Goal: Transaction & Acquisition: Purchase product/service

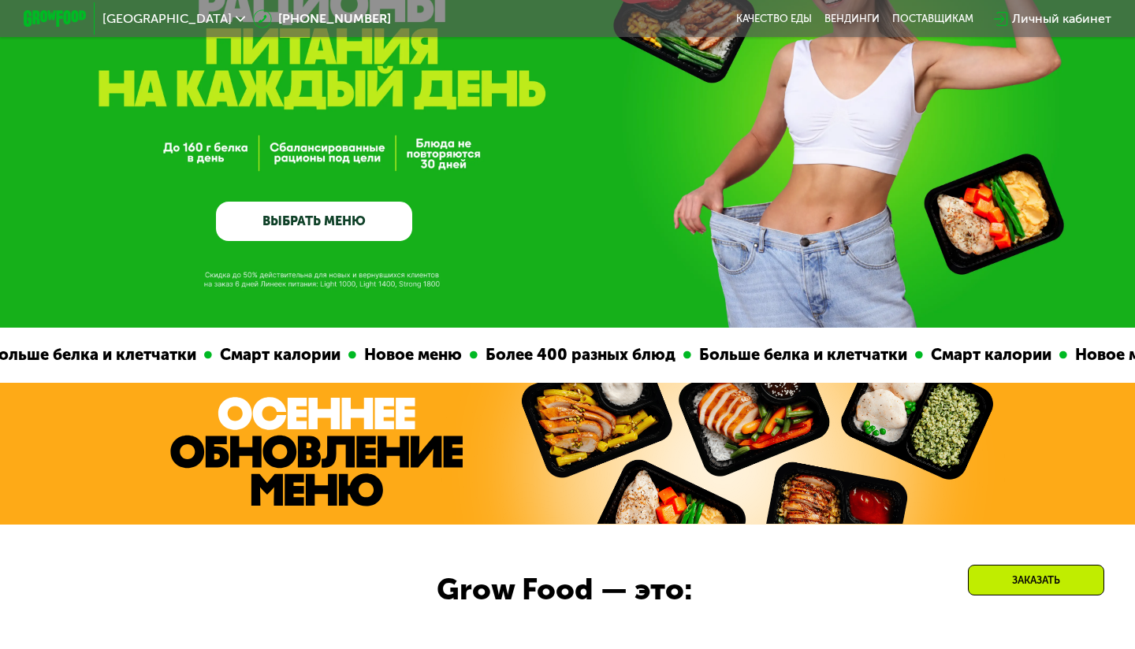
click at [333, 246] on div "GrowFood — доставка правильного питания ВЫБРАТЬ МЕНЮ" at bounding box center [567, 72] width 1135 height 512
click at [337, 232] on link "ВЫБРАТЬ МЕНЮ" at bounding box center [314, 221] width 196 height 39
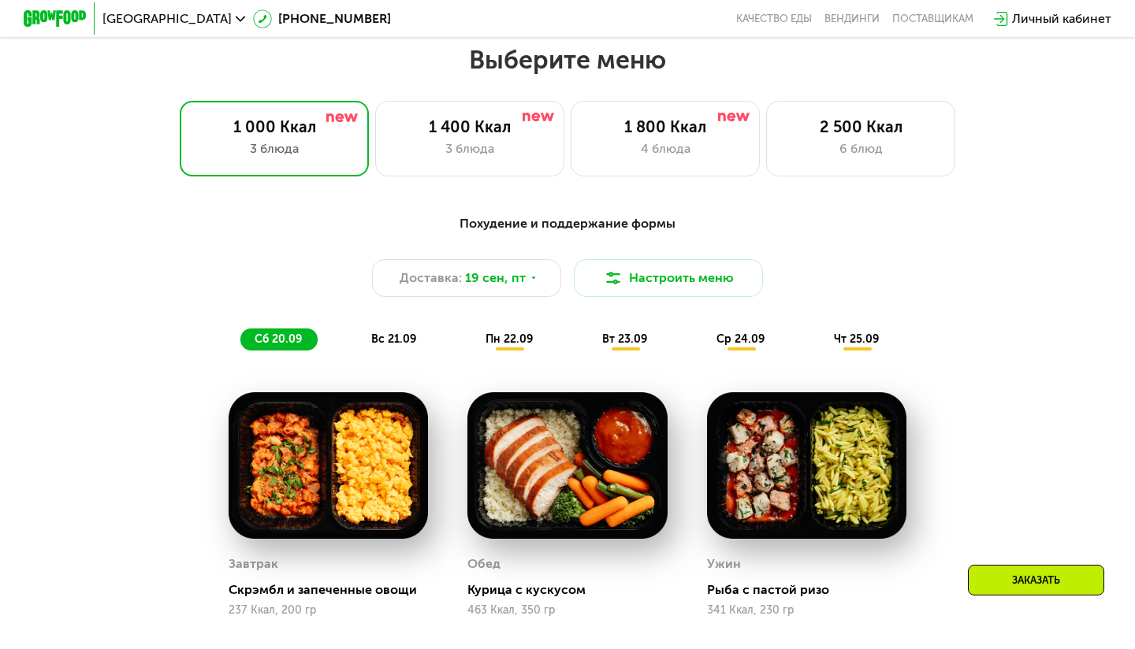
scroll to position [1002, 0]
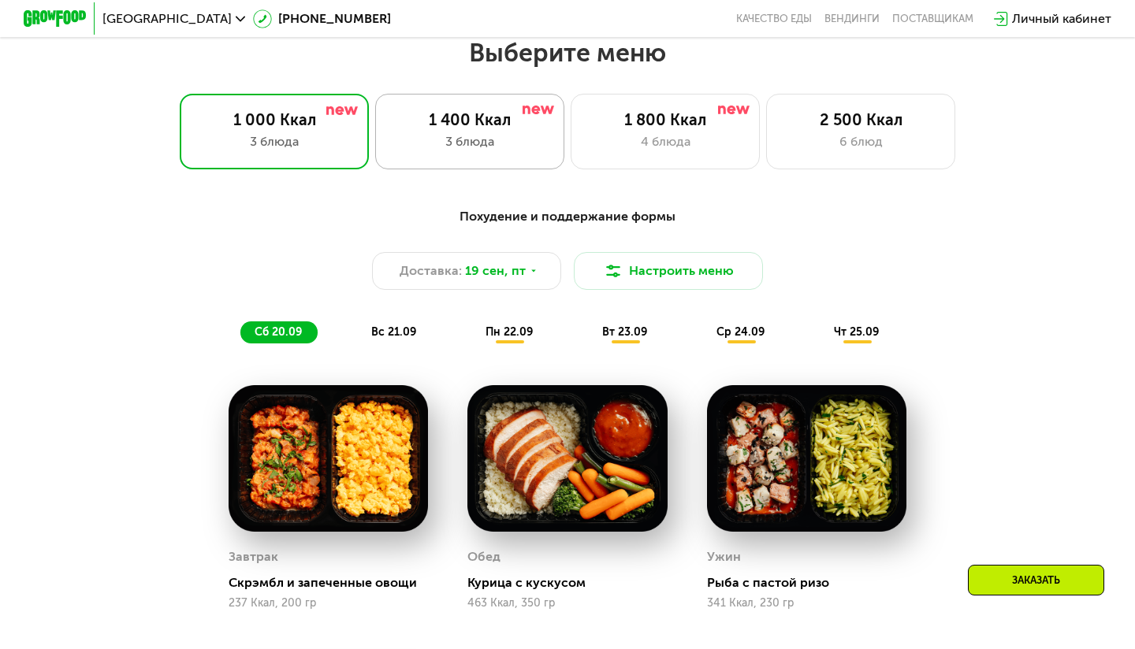
click at [502, 133] on div "3 блюда" at bounding box center [470, 141] width 156 height 19
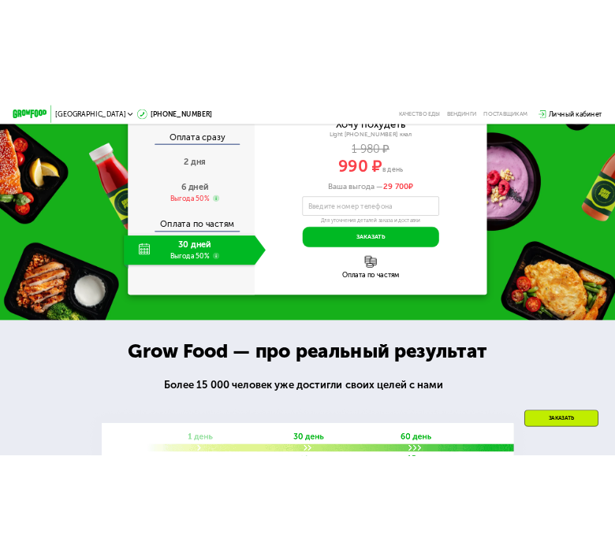
scroll to position [1887, 0]
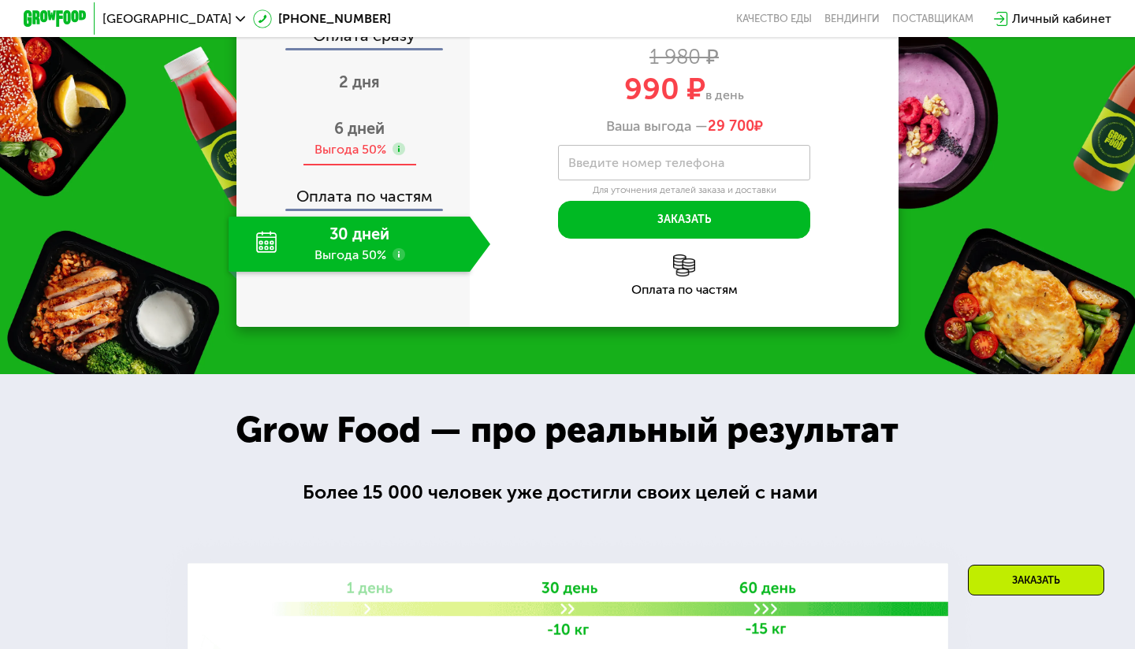
click at [354, 166] on div "6 дней Выгода 50%" at bounding box center [360, 138] width 262 height 55
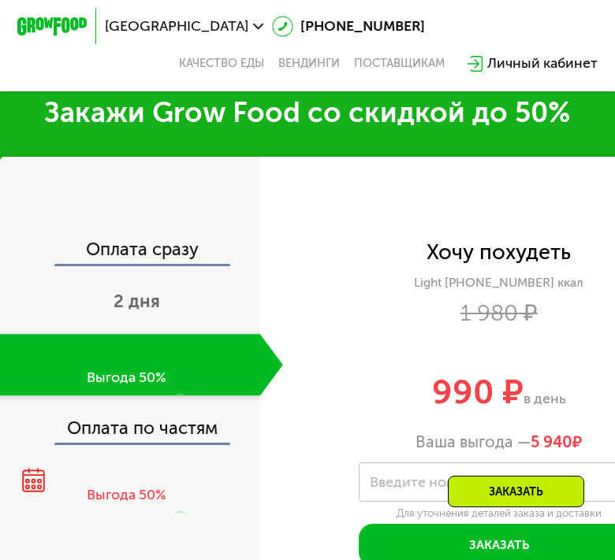
scroll to position [2055, 0]
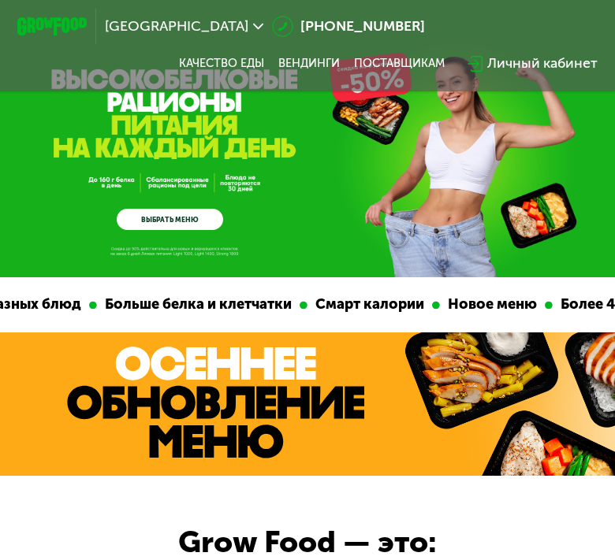
click at [180, 217] on link "ВЫБРАТЬ МЕНЮ" at bounding box center [170, 219] width 106 height 21
click at [191, 213] on link "ВЫБРАТЬ МЕНЮ" at bounding box center [170, 219] width 106 height 21
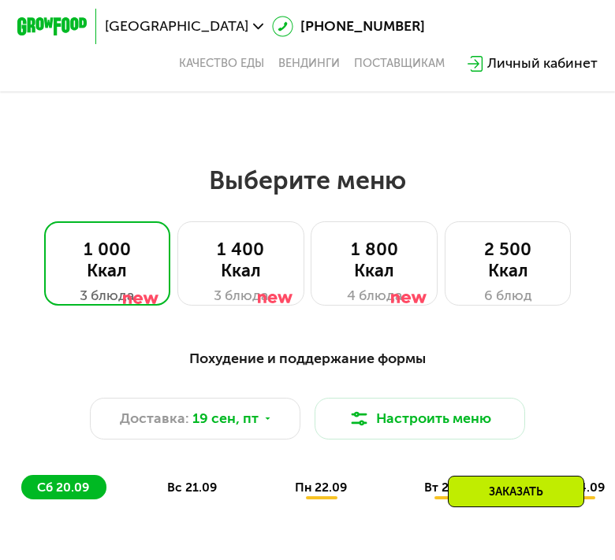
scroll to position [887, 0]
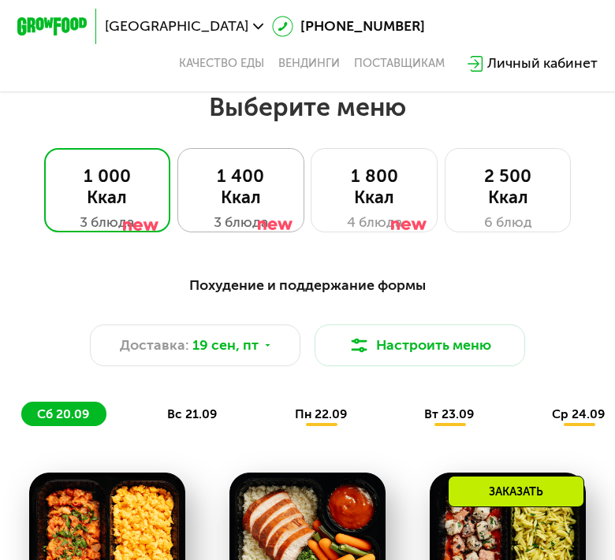
click at [258, 180] on div at bounding box center [275, 201] width 35 height 84
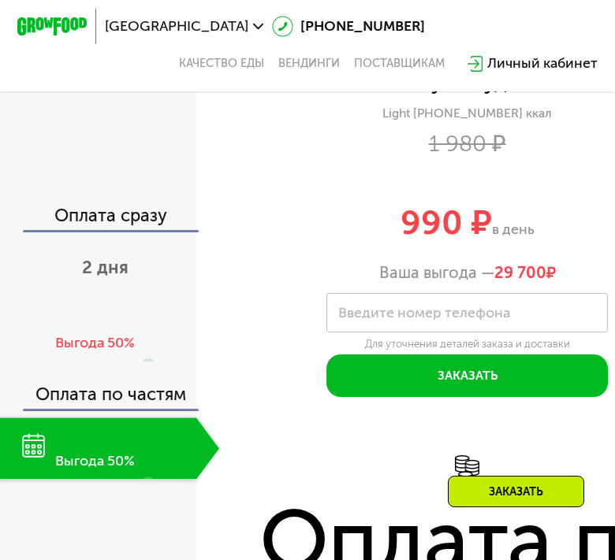
scroll to position [2059, 0]
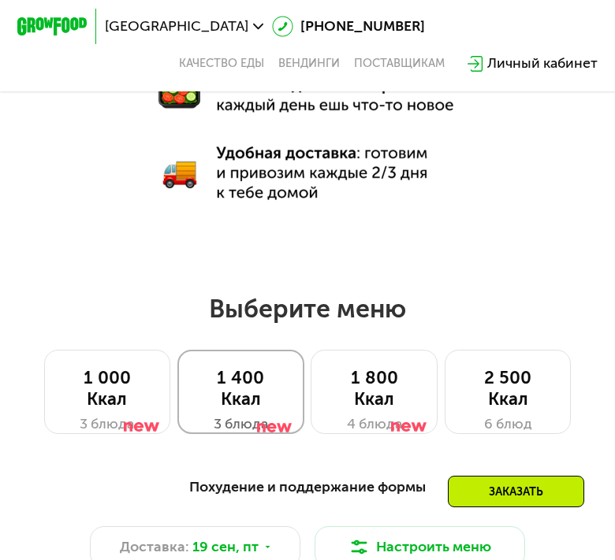
click at [233, 374] on div "1 400 Ккал" at bounding box center [240, 389] width 90 height 43
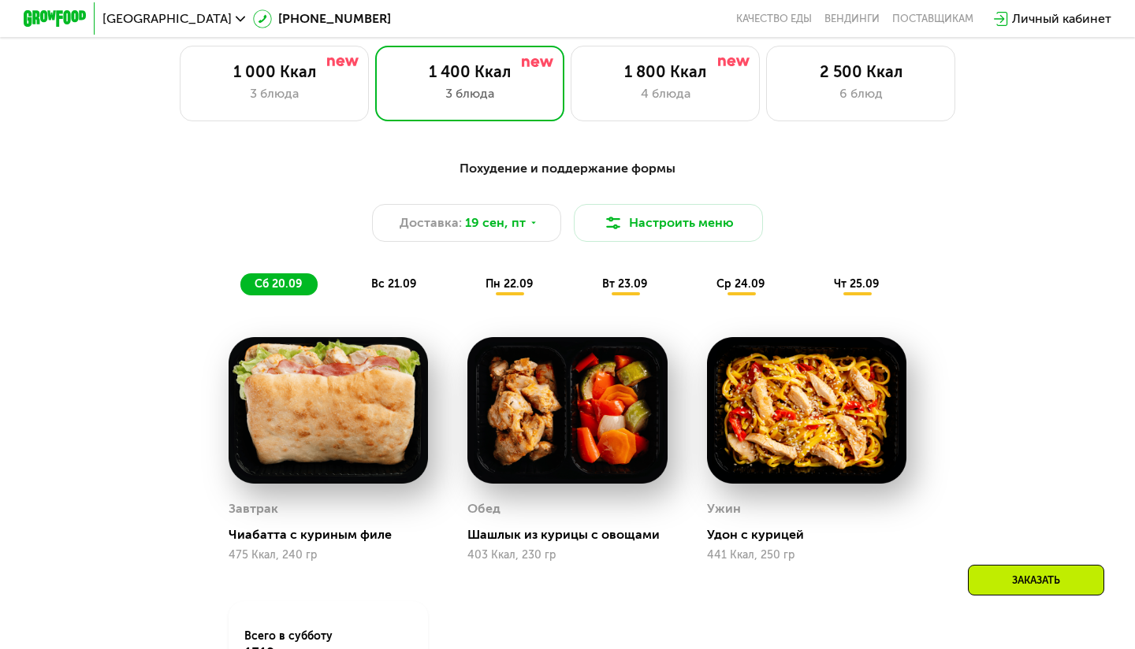
scroll to position [567, 0]
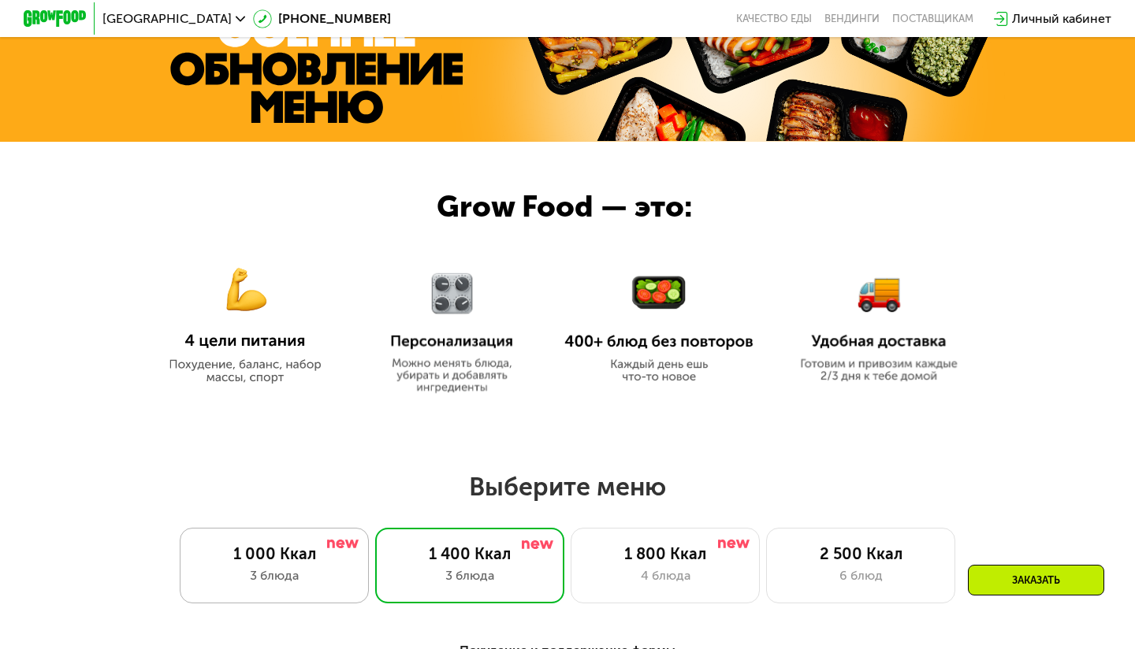
click at [273, 531] on div "1 000 Ккал 3 блюда" at bounding box center [274, 566] width 189 height 76
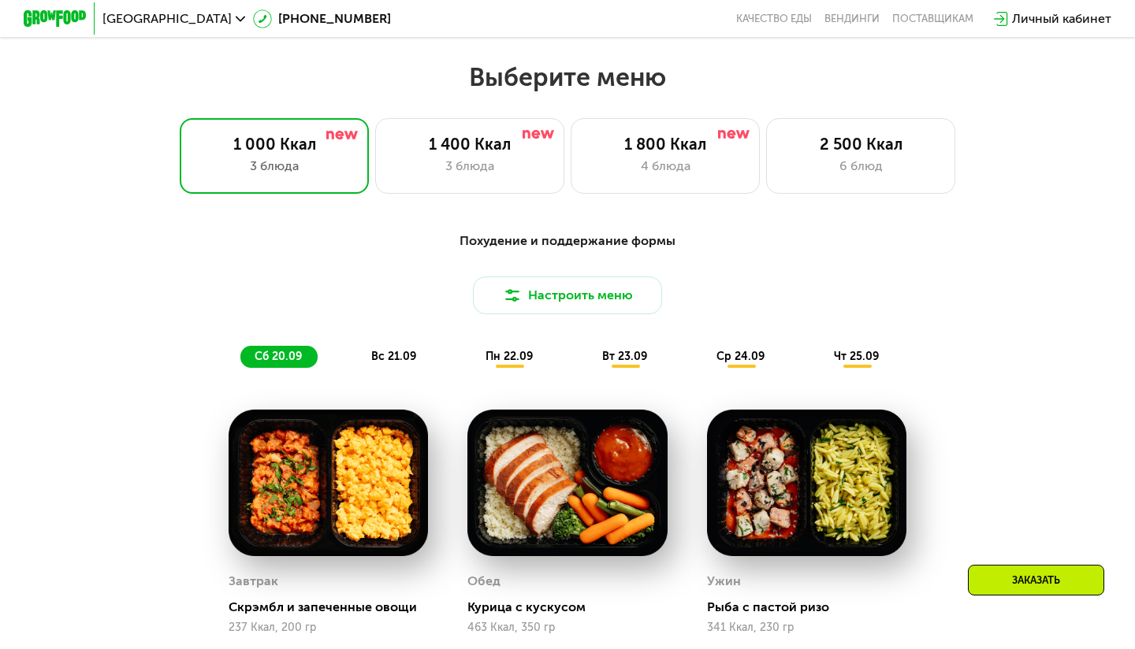
scroll to position [955, 0]
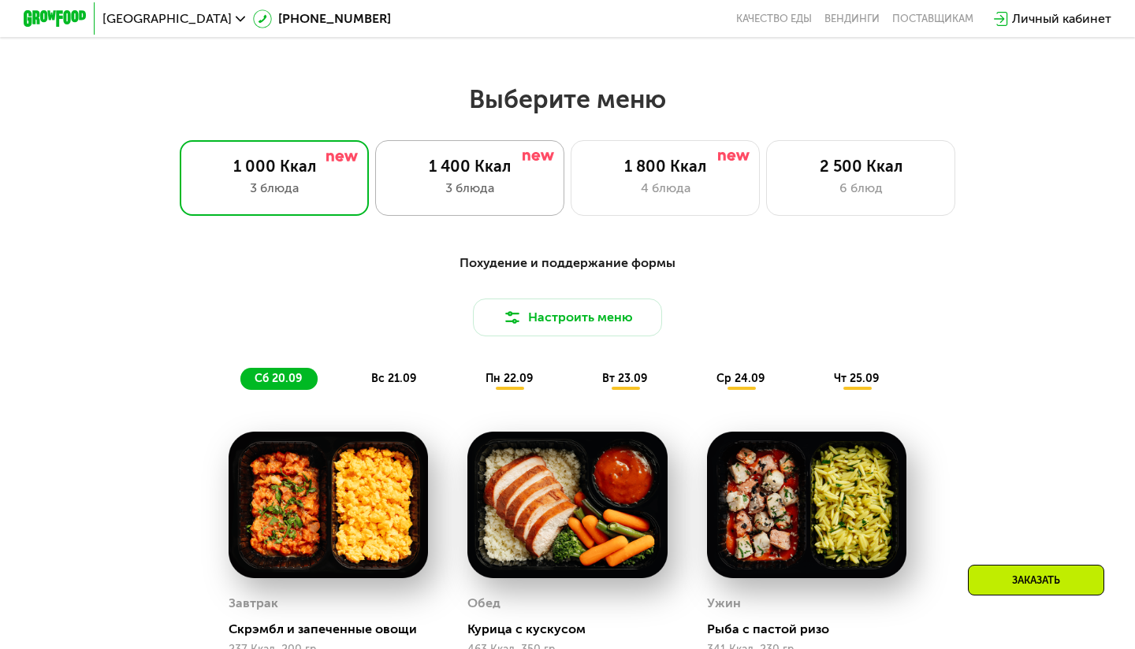
click at [462, 167] on div "1 400 Ккал" at bounding box center [470, 166] width 156 height 19
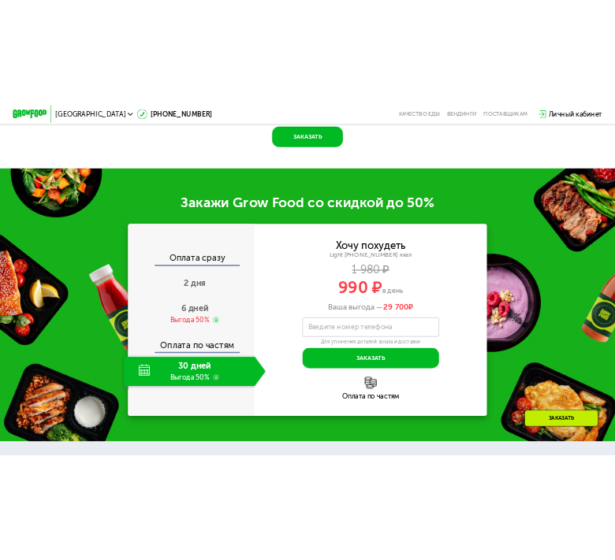
scroll to position [1778, 0]
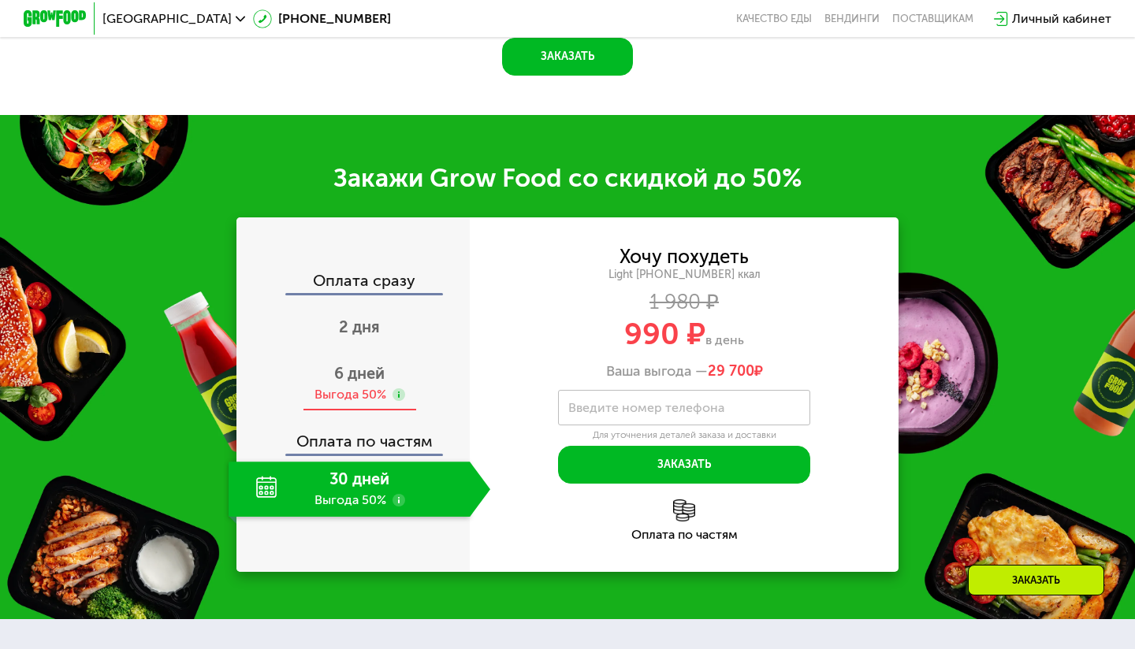
click at [344, 383] on div "6 дней Выгода 50%" at bounding box center [360, 383] width 262 height 55
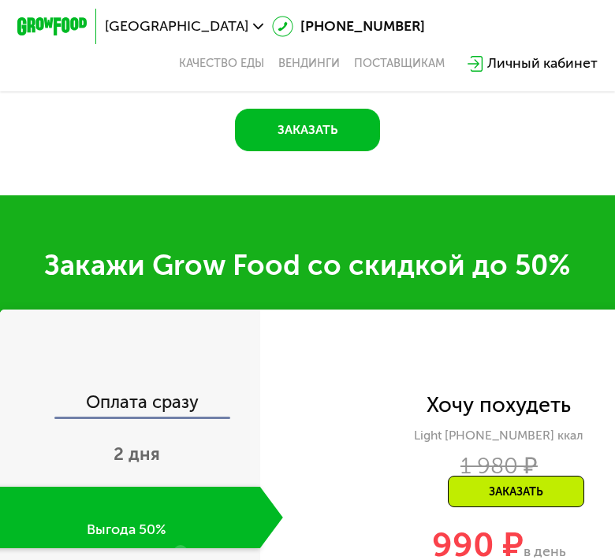
scroll to position [1947, 0]
